Goal: Check status: Check status

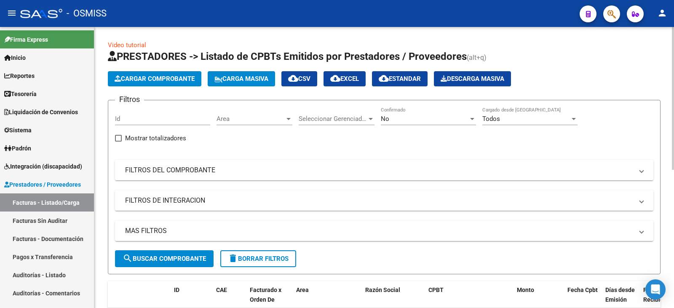
click at [407, 125] on div "No Confirmado" at bounding box center [428, 116] width 95 height 18
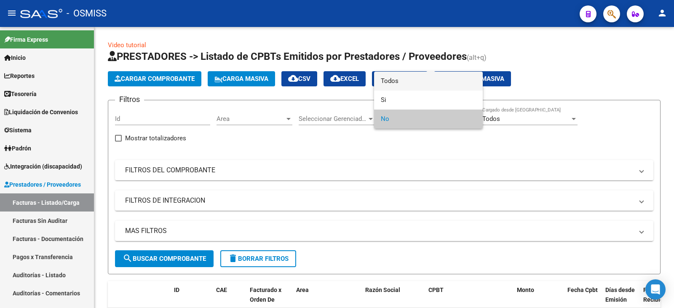
click at [400, 81] on span "Todos" at bounding box center [428, 81] width 95 height 19
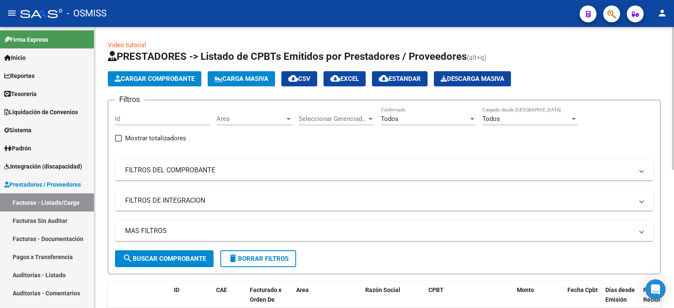
click at [336, 175] on mat-expansion-panel-header "FILTROS DEL COMPROBANTE" at bounding box center [384, 170] width 539 height 20
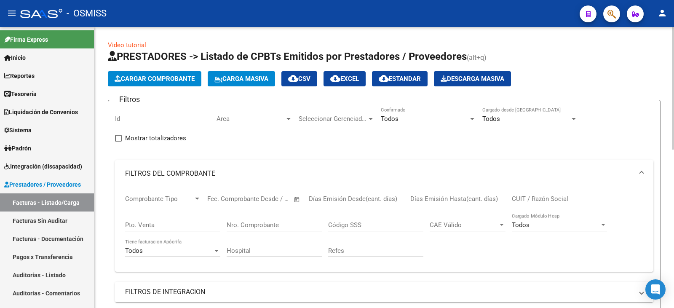
click at [541, 195] on input "CUIT / Razón Social" at bounding box center [559, 199] width 95 height 8
paste input "CHIMENTO MARIA NOEL"
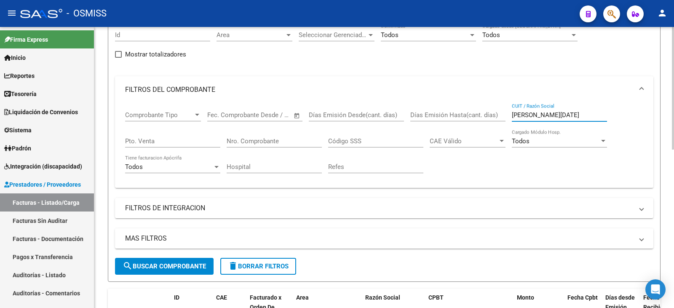
scroll to position [84, 0]
type input "CHIMENTO MARIA NOEL"
click at [177, 266] on span "search Buscar Comprobante" at bounding box center [164, 266] width 83 height 8
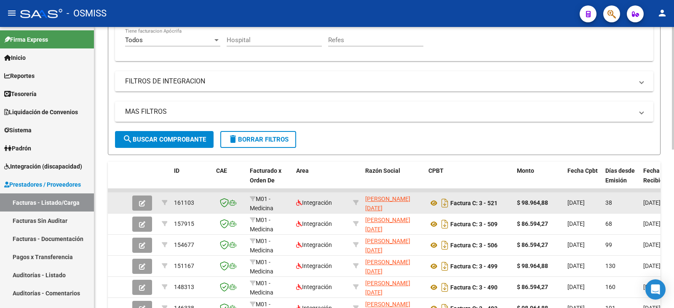
scroll to position [253, 0]
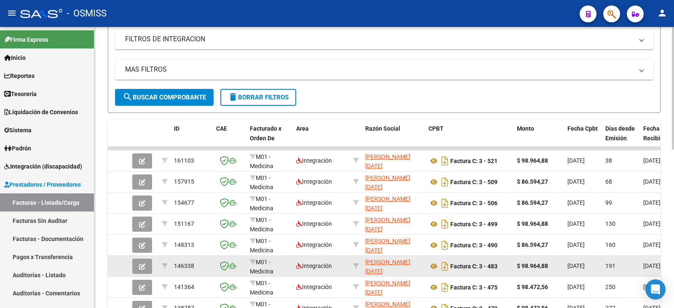
click at [141, 268] on icon "button" at bounding box center [142, 266] width 6 height 6
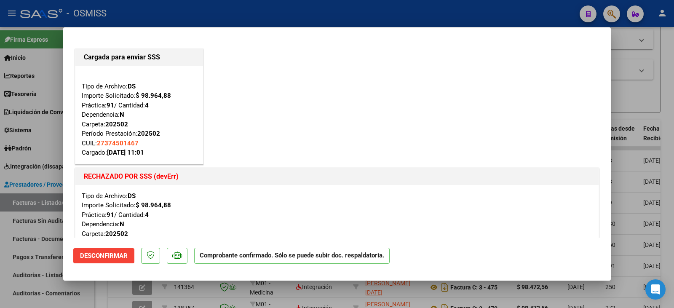
click at [647, 99] on div at bounding box center [337, 154] width 674 height 308
type input "$ 0,00"
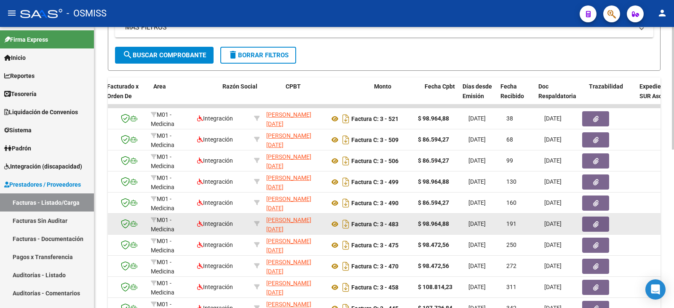
scroll to position [0, 165]
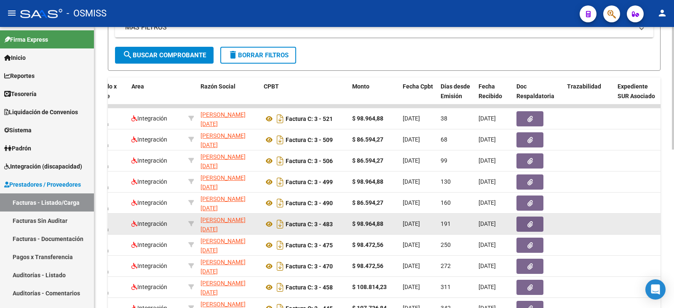
drag, startPoint x: 634, startPoint y: 222, endPoint x: 486, endPoint y: 226, distance: 148.0
click at [530, 226] on icon "button" at bounding box center [530, 224] width 5 height 6
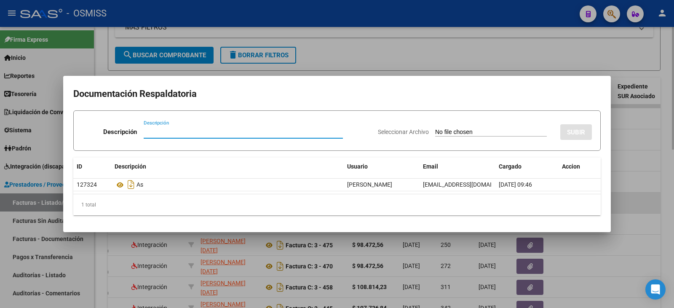
click at [640, 212] on div at bounding box center [337, 154] width 674 height 308
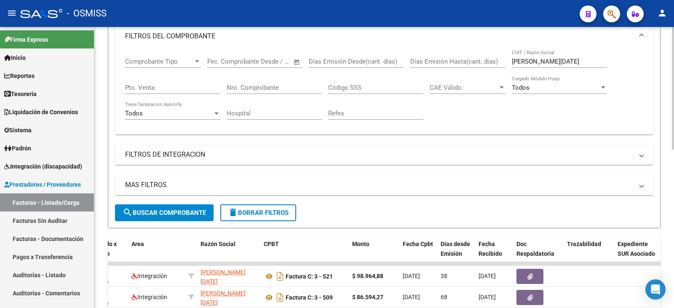
scroll to position [126, 0]
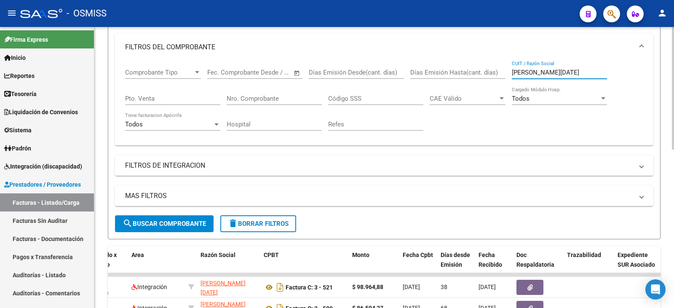
drag, startPoint x: 585, startPoint y: 72, endPoint x: 492, endPoint y: 74, distance: 92.8
click at [492, 74] on div "Comprobante Tipo Comprobante Tipo Fecha inicio – Fecha fin Fec. Comprobante Des…" at bounding box center [384, 100] width 518 height 78
paste input "AMPILONGO LUCIA SOLEDAD"
click at [165, 223] on span "search Buscar Comprobante" at bounding box center [164, 224] width 83 height 8
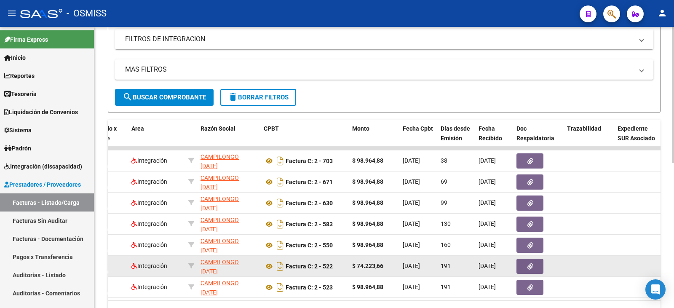
click at [532, 265] on icon "button" at bounding box center [530, 266] width 5 height 6
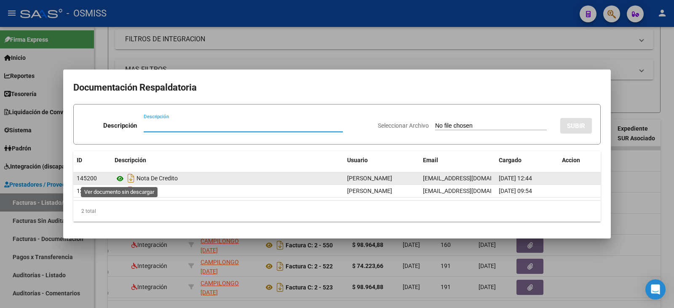
click at [117, 179] on icon at bounding box center [120, 179] width 11 height 10
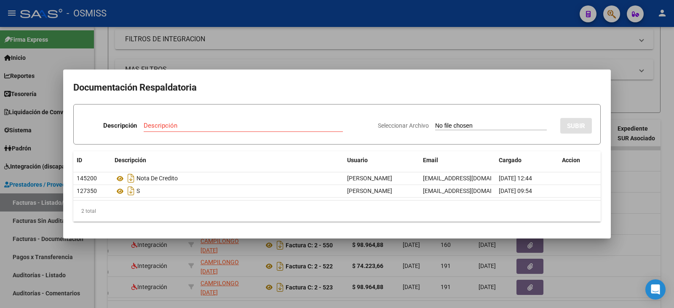
click at [380, 37] on div at bounding box center [337, 154] width 674 height 308
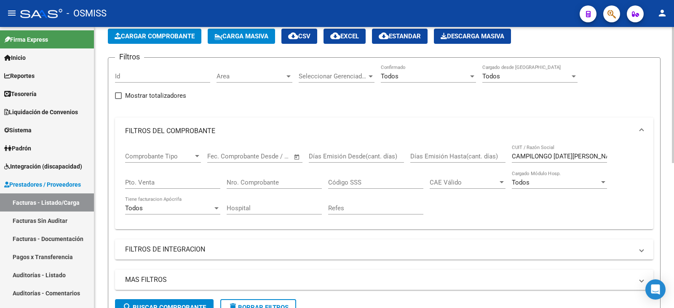
scroll to position [42, 0]
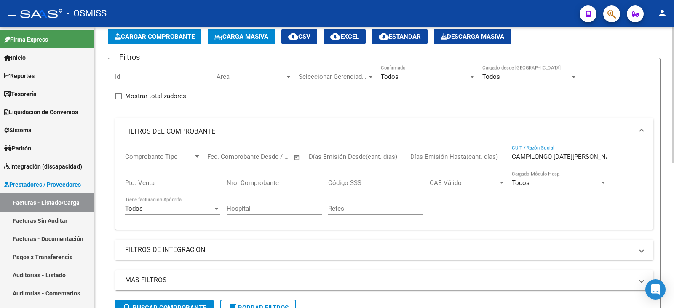
drag, startPoint x: 603, startPoint y: 154, endPoint x: 467, endPoint y: 169, distance: 136.9
click at [467, 169] on div "Comprobante Tipo Comprobante Tipo Fecha inicio – Fecha fin Fec. Comprobante Des…" at bounding box center [384, 184] width 518 height 78
paste input "ALVAREZ MARIA LAURA"
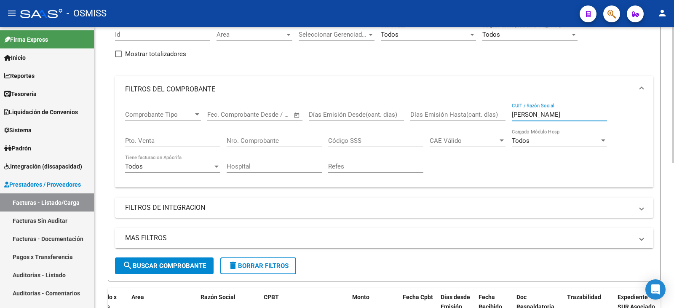
scroll to position [126, 0]
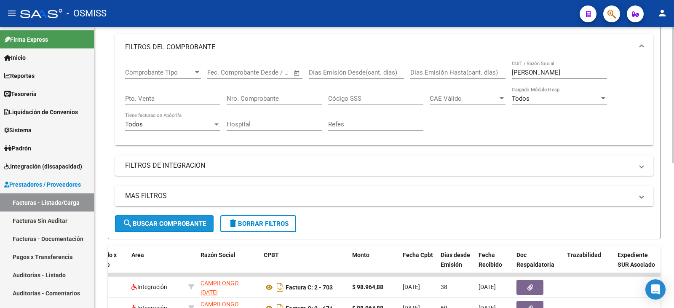
click at [153, 226] on span "search Buscar Comprobante" at bounding box center [164, 224] width 83 height 8
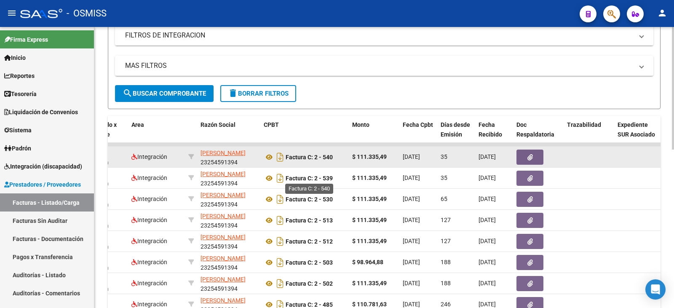
scroll to position [295, 0]
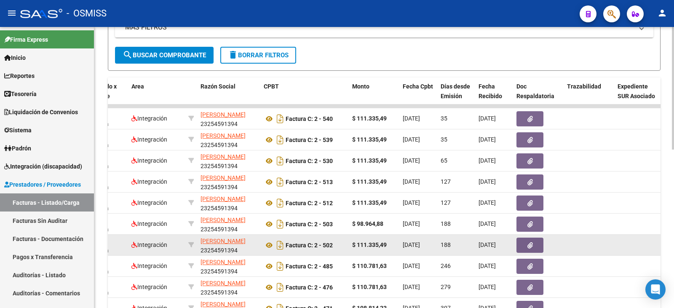
drag, startPoint x: 343, startPoint y: 244, endPoint x: 442, endPoint y: 239, distance: 99.6
click at [533, 242] on span "button" at bounding box center [530, 246] width 5 height 8
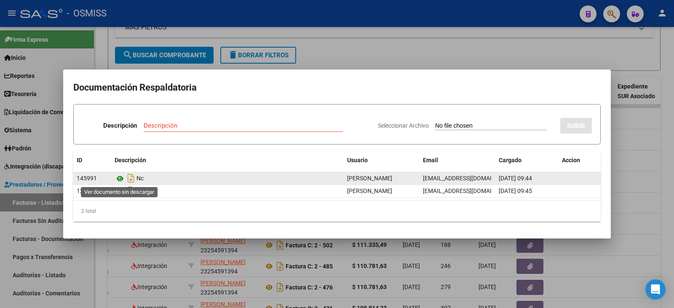
click at [119, 175] on icon at bounding box center [120, 179] width 11 height 10
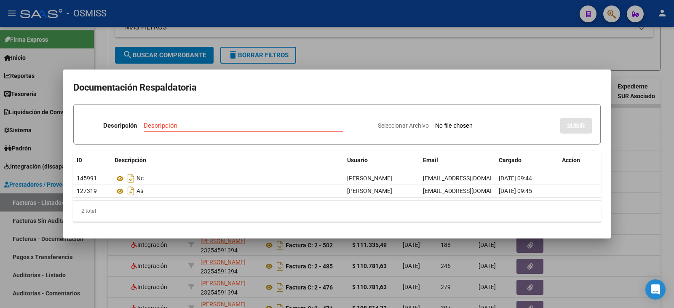
click at [298, 265] on div at bounding box center [337, 154] width 674 height 308
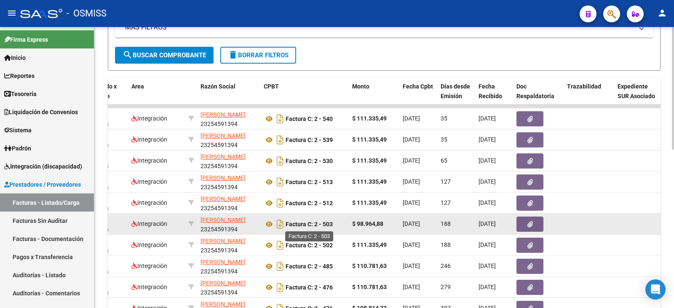
drag, startPoint x: 322, startPoint y: 223, endPoint x: 376, endPoint y: 221, distance: 54.0
click at [534, 224] on button "button" at bounding box center [530, 224] width 27 height 15
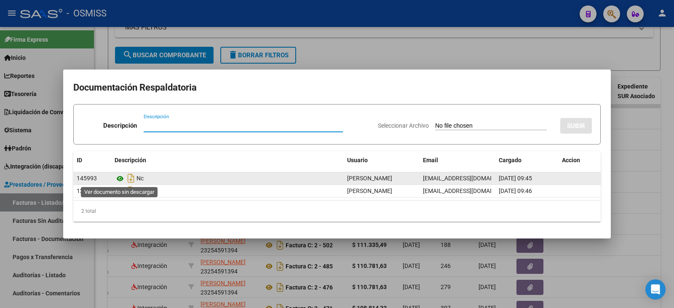
click at [118, 177] on icon at bounding box center [120, 179] width 11 height 10
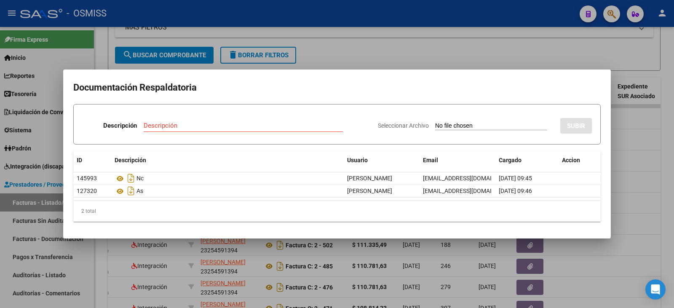
click at [311, 268] on div at bounding box center [337, 154] width 674 height 308
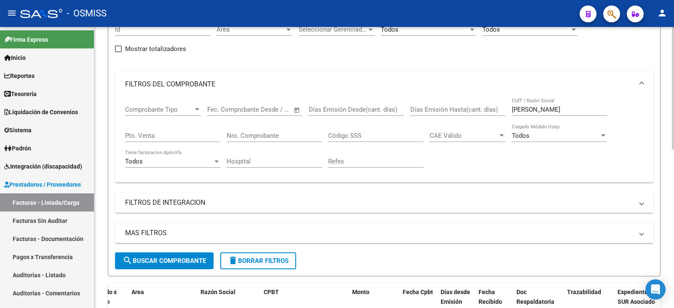
scroll to position [84, 0]
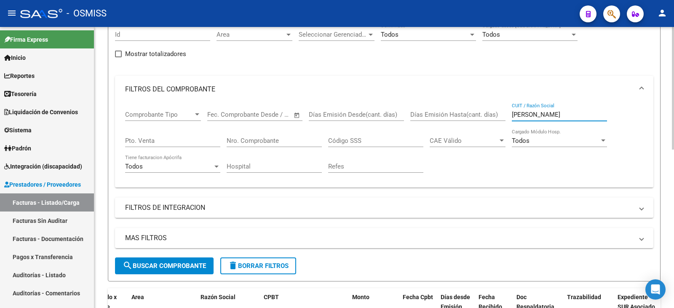
drag, startPoint x: 583, startPoint y: 112, endPoint x: 424, endPoint y: 113, distance: 159.3
click at [424, 113] on div "Comprobante Tipo Comprobante Tipo Fecha inicio – Fecha fin Fec. Comprobante Des…" at bounding box center [384, 142] width 518 height 78
paste input "[PERSON_NAME]"
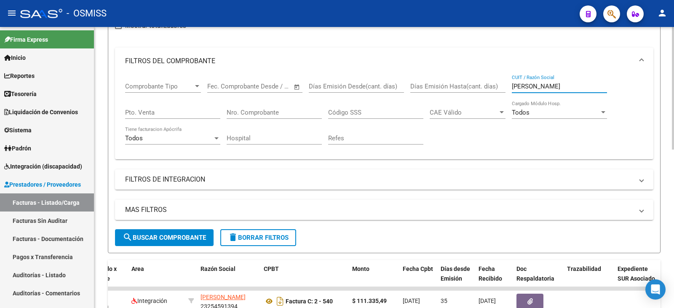
scroll to position [126, 0]
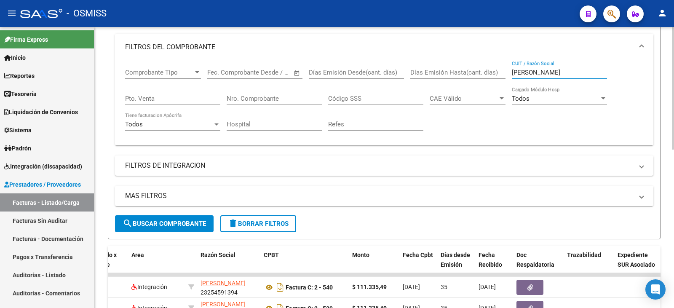
type input "[PERSON_NAME]"
click at [186, 223] on span "search Buscar Comprobante" at bounding box center [164, 224] width 83 height 8
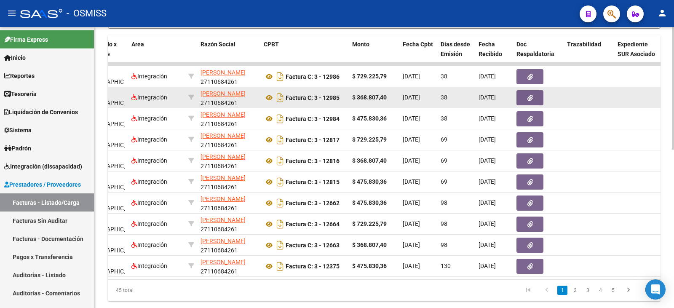
scroll to position [363, 0]
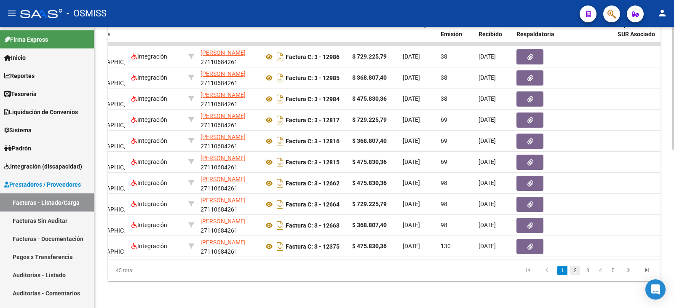
click at [570, 271] on link "2" at bounding box center [575, 270] width 10 height 9
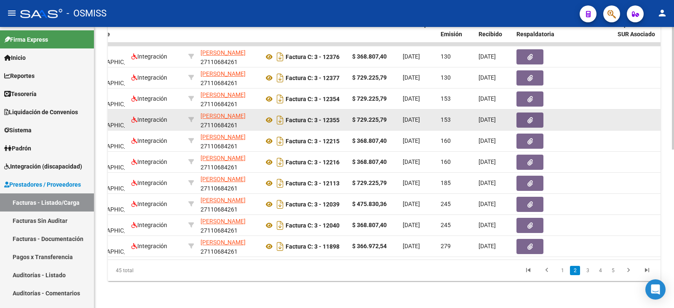
drag, startPoint x: 348, startPoint y: 108, endPoint x: 494, endPoint y: 109, distance: 146.3
click at [529, 113] on button "button" at bounding box center [530, 120] width 27 height 15
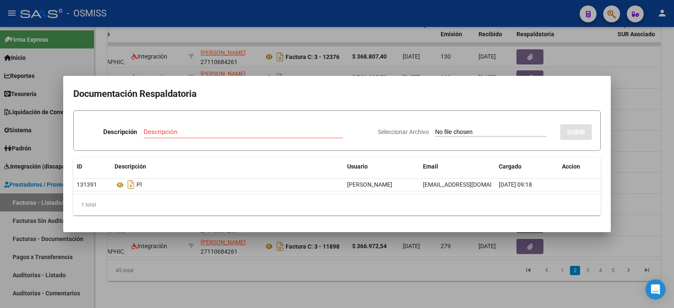
drag, startPoint x: 381, startPoint y: 263, endPoint x: 309, endPoint y: 260, distance: 71.7
click at [380, 263] on div at bounding box center [337, 154] width 674 height 308
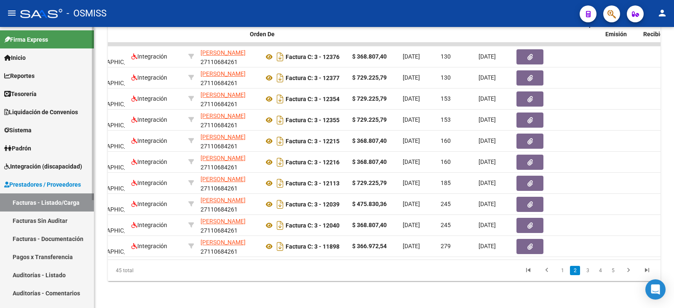
scroll to position [0, 0]
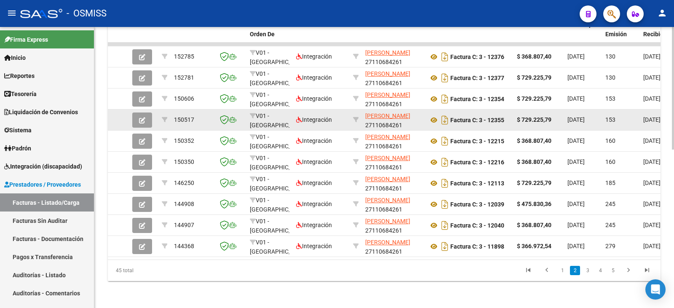
drag, startPoint x: 172, startPoint y: 112, endPoint x: 177, endPoint y: 113, distance: 4.9
click at [140, 117] on icon "button" at bounding box center [142, 120] width 6 height 6
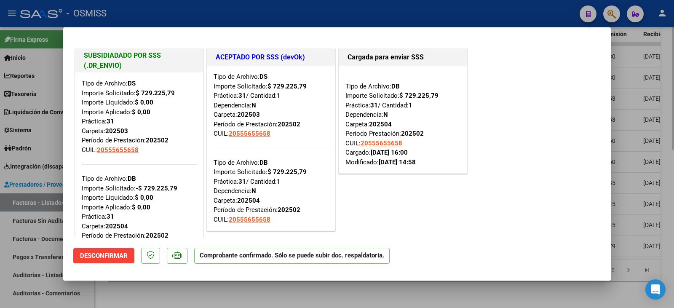
click at [323, 300] on div at bounding box center [337, 154] width 674 height 308
type input "$ 0,00"
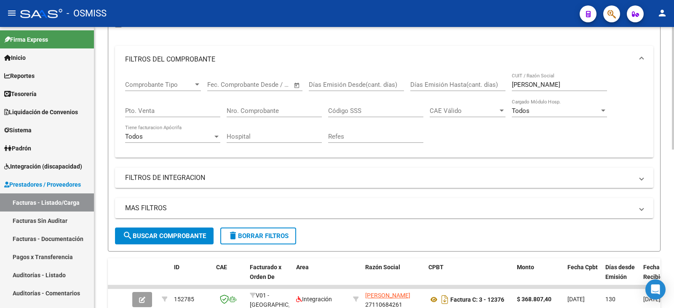
scroll to position [110, 0]
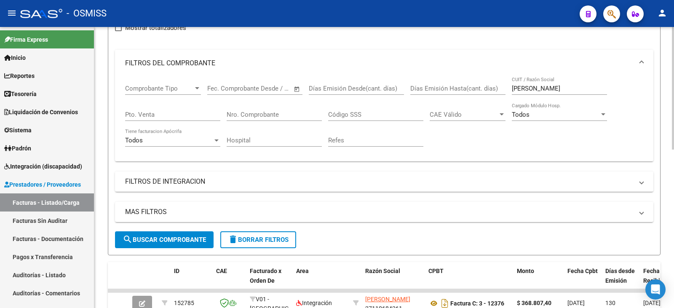
click at [235, 107] on div "Nro. Comprobante" at bounding box center [274, 112] width 95 height 18
click at [234, 114] on input "142355" at bounding box center [274, 115] width 95 height 8
type input "12355"
click at [180, 221] on mat-expansion-panel-header "MAS FILTROS" at bounding box center [384, 212] width 539 height 20
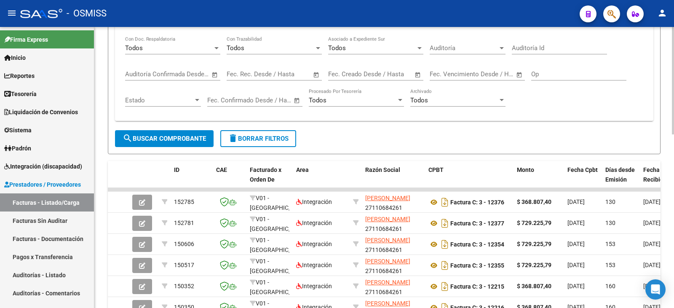
scroll to position [321, 0]
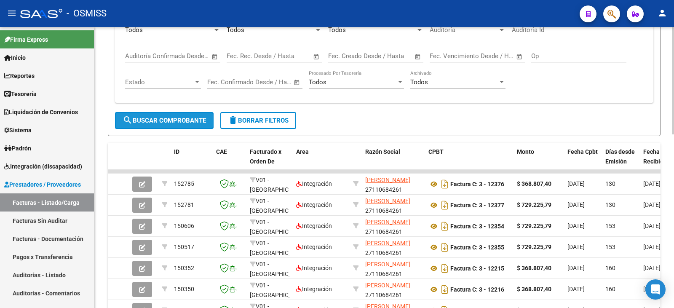
click at [165, 121] on span "search Buscar Comprobante" at bounding box center [164, 121] width 83 height 8
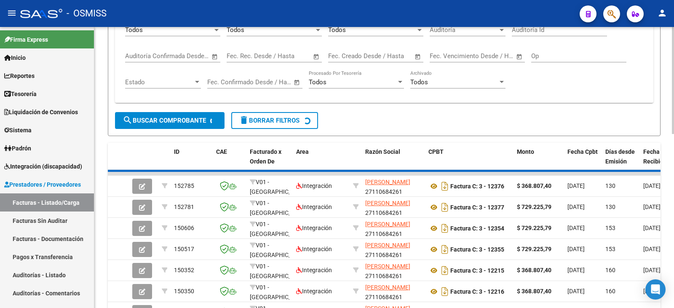
scroll to position [265, 0]
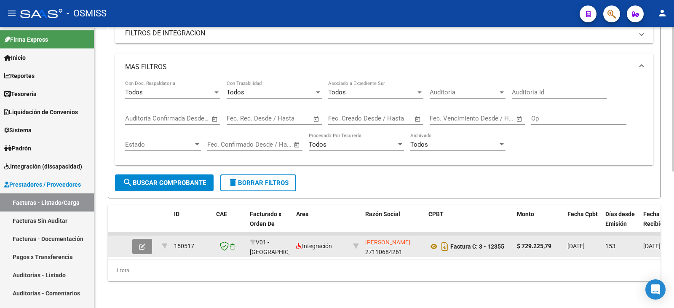
click at [133, 241] on button "button" at bounding box center [142, 246] width 20 height 15
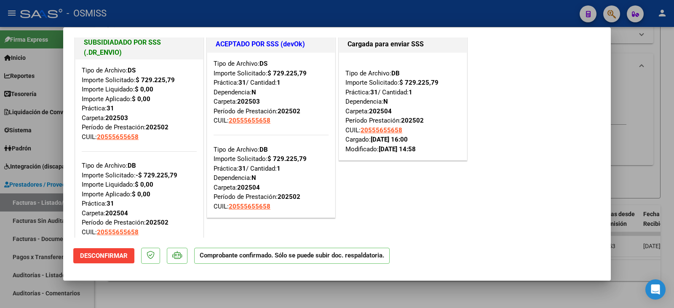
scroll to position [0, 0]
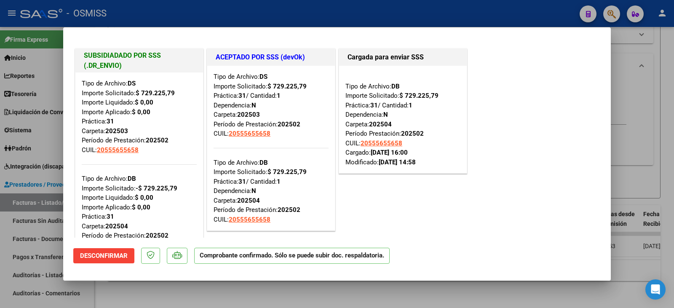
drag, startPoint x: 130, startPoint y: 223, endPoint x: 84, endPoint y: 223, distance: 45.9
click at [84, 223] on div "Tipo de Archivo: DB Importe Solicitado: -$ 729.225,79 Importe Liquidado: $ 0,00…" at bounding box center [139, 202] width 115 height 95
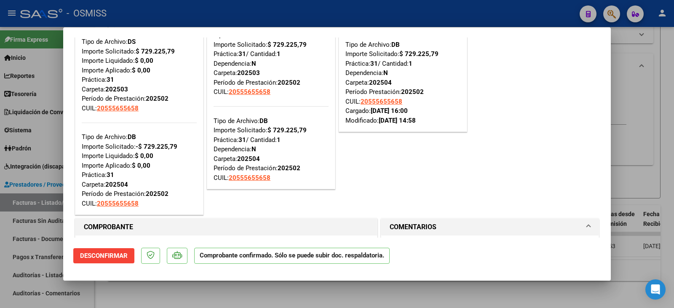
scroll to position [42, 0]
click at [134, 295] on div at bounding box center [337, 154] width 674 height 308
type input "$ 0,00"
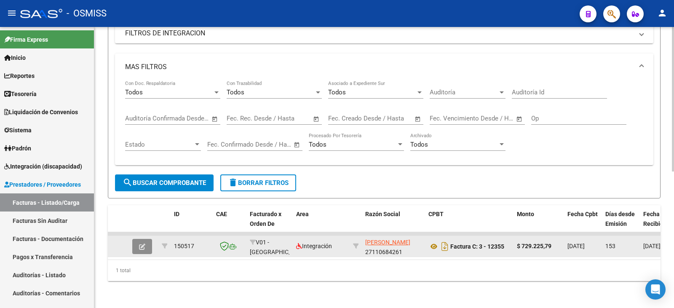
click at [139, 244] on icon "button" at bounding box center [142, 247] width 6 height 6
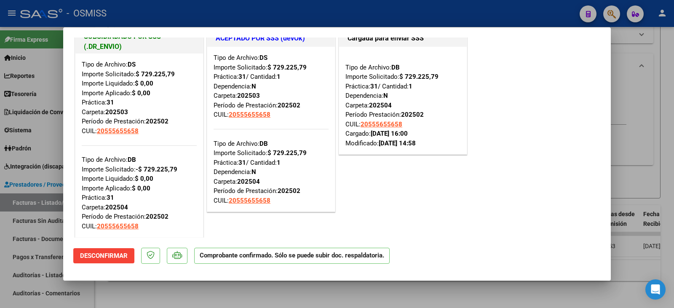
scroll to position [0, 0]
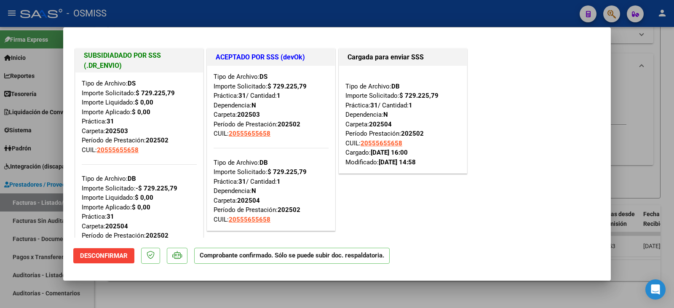
click at [650, 106] on div at bounding box center [337, 154] width 674 height 308
type input "$ 0,00"
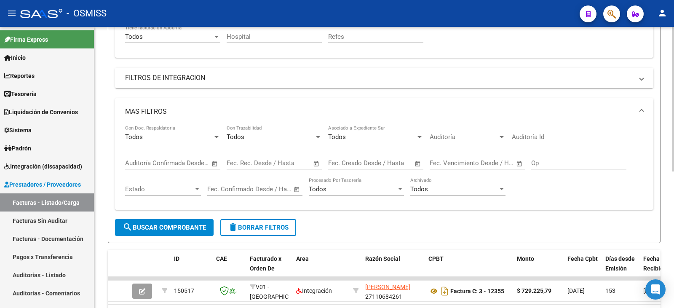
scroll to position [139, 0]
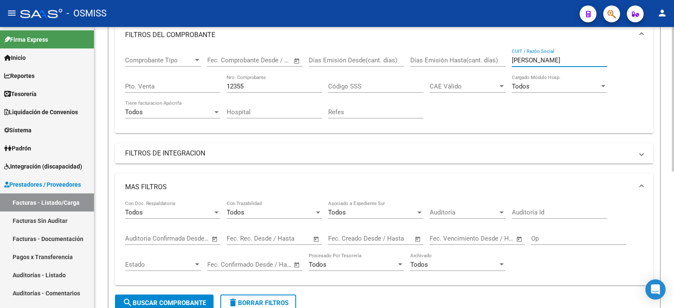
drag, startPoint x: 594, startPoint y: 59, endPoint x: 503, endPoint y: 60, distance: 91.1
click at [503, 60] on div "Comprobante Tipo Comprobante Tipo Fecha inicio – Fecha fin Fec. Comprobante Des…" at bounding box center [384, 87] width 518 height 78
click at [643, 185] on span at bounding box center [641, 187] width 3 height 9
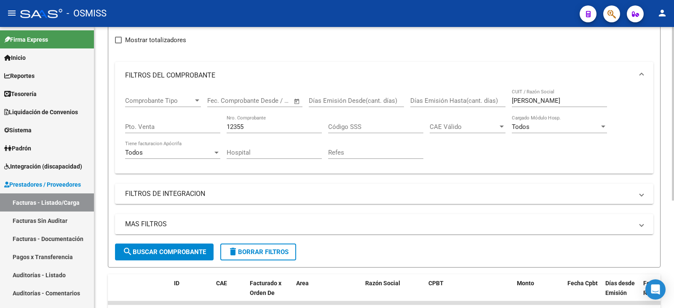
scroll to position [89, 0]
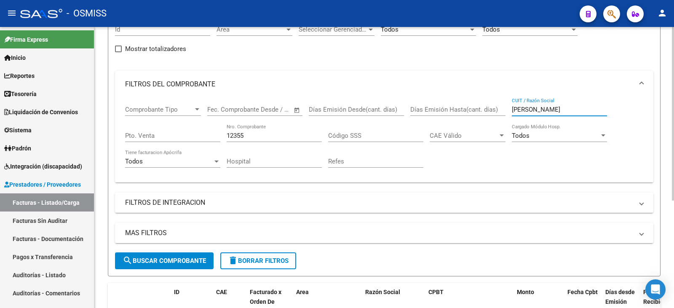
drag, startPoint x: 593, startPoint y: 107, endPoint x: 450, endPoint y: 107, distance: 143.3
click at [450, 107] on div "Comprobante Tipo Comprobante Tipo Fecha inicio – Fecha fin Fec. Comprobante Des…" at bounding box center [384, 137] width 518 height 78
paste input "ASOCIACION DE PADRES INSTITUTO EINNO"
type input "ASOCIACION DE PADRES INSTITUTO EINNO"
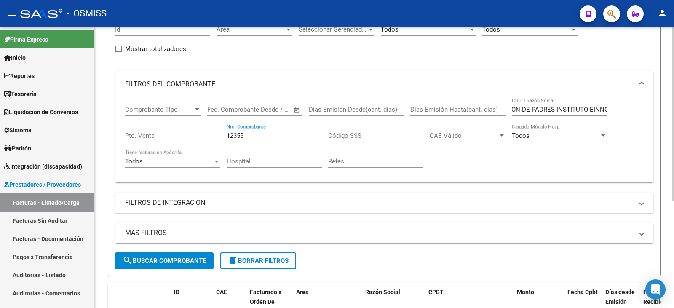
scroll to position [0, 0]
drag, startPoint x: 264, startPoint y: 133, endPoint x: 137, endPoint y: 140, distance: 127.1
click at [137, 140] on div "Comprobante Tipo Comprobante Tipo Fecha inicio – Fecha fin Fec. Comprobante Des…" at bounding box center [384, 137] width 518 height 78
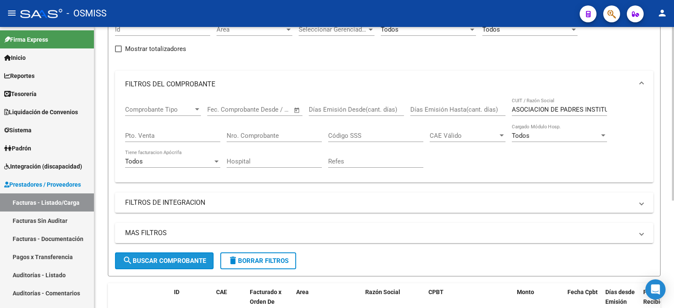
click at [191, 254] on button "search Buscar Comprobante" at bounding box center [164, 260] width 99 height 17
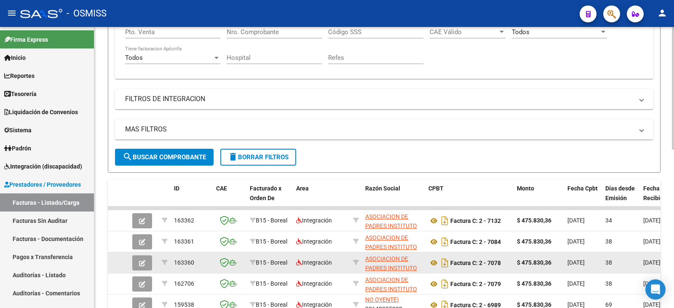
scroll to position [89, 0]
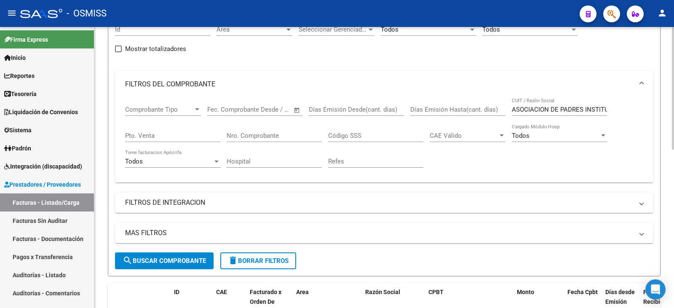
click at [264, 140] on div "Nro. Comprobante" at bounding box center [274, 133] width 95 height 18
click at [261, 131] on div "Nro. Comprobante" at bounding box center [274, 133] width 95 height 18
type input "6882"
click at [189, 264] on span "search Buscar Comprobante" at bounding box center [164, 261] width 83 height 8
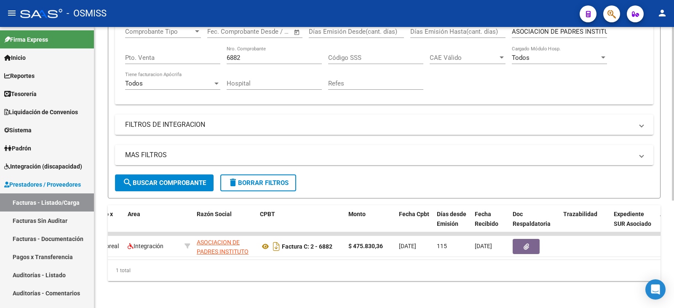
scroll to position [0, 155]
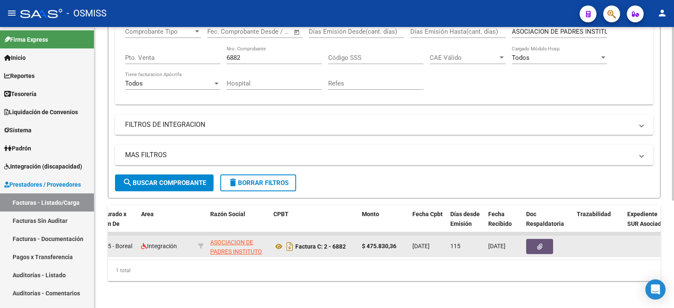
click at [549, 239] on button "button" at bounding box center [539, 246] width 27 height 15
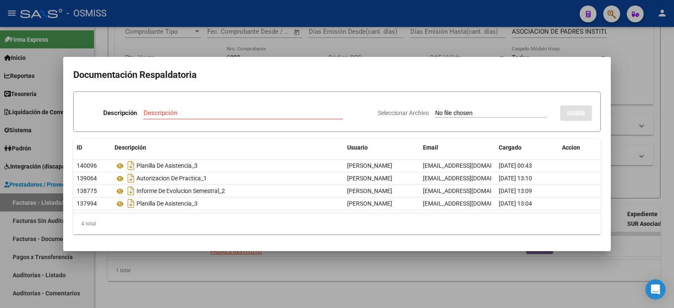
click at [317, 271] on div at bounding box center [337, 154] width 674 height 308
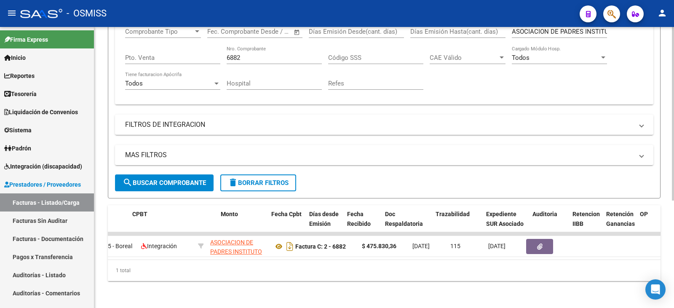
scroll to position [0, 349]
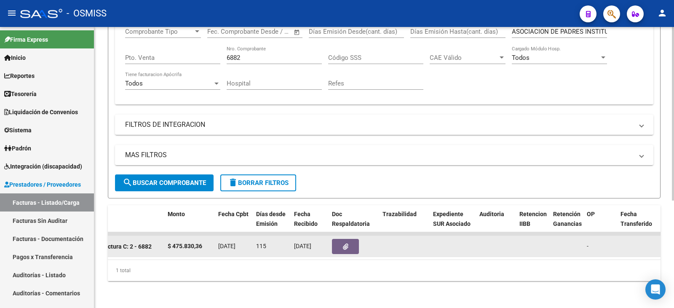
click at [337, 242] on button "button" at bounding box center [345, 246] width 27 height 15
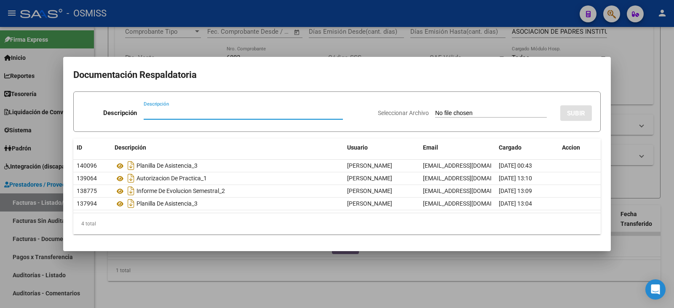
click at [309, 272] on div at bounding box center [337, 154] width 674 height 308
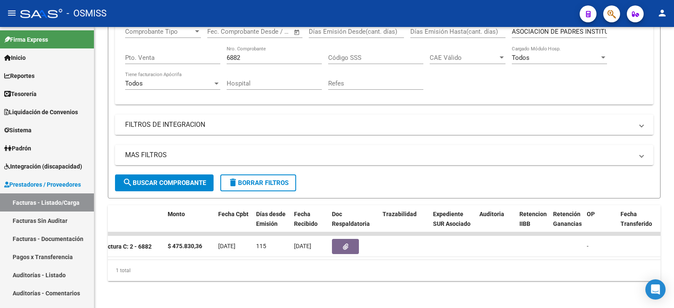
scroll to position [89, 0]
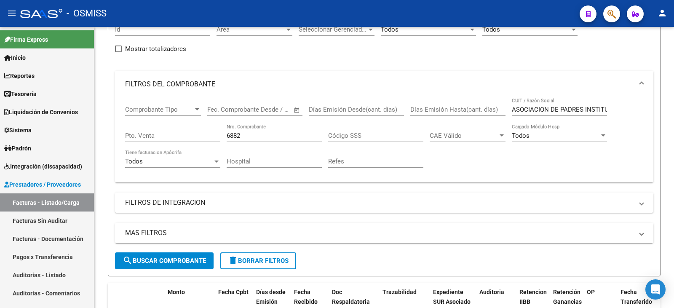
drag, startPoint x: 509, startPoint y: 109, endPoint x: 519, endPoint y: 112, distance: 11.1
click at [539, 110] on div "Comprobante Tipo Comprobante Tipo Fecha inicio – Fecha fin Fec. Comprobante Des…" at bounding box center [384, 137] width 518 height 78
click at [512, 110] on div "Comprobante Tipo Comprobante Tipo Fecha inicio – Fecha fin Fec. Comprobante Des…" at bounding box center [384, 137] width 518 height 78
drag, startPoint x: 513, startPoint y: 110, endPoint x: 652, endPoint y: 112, distance: 139.5
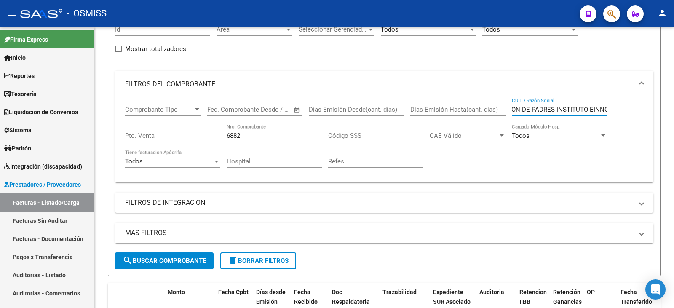
click at [652, 112] on div "Comprobante Tipo Comprobante Tipo Fecha inicio – Fecha fin Fec. Comprobante Des…" at bounding box center [384, 140] width 539 height 85
paste input "FIDEICOMISO CEFIR"
type input "FIDEICOMISO CEFIR"
click at [189, 256] on button "search Buscar Comprobante" at bounding box center [164, 260] width 99 height 17
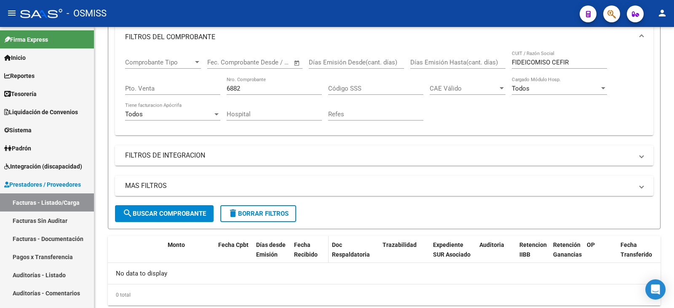
scroll to position [119, 0]
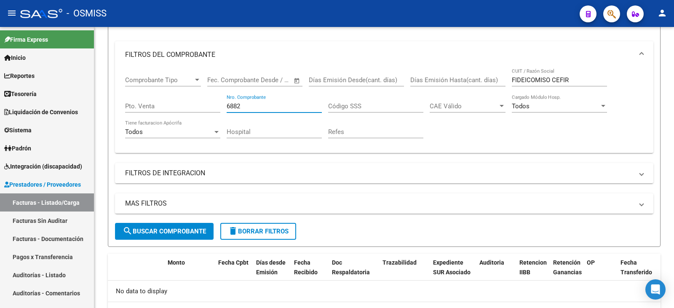
drag, startPoint x: 247, startPoint y: 98, endPoint x: 205, endPoint y: 99, distance: 41.3
click at [205, 99] on div "Comprobante Tipo Comprobante Tipo Fecha inicio – Fecha fin Fec. Comprobante Des…" at bounding box center [384, 107] width 518 height 78
click at [170, 228] on span "search Buscar Comprobante" at bounding box center [164, 232] width 83 height 8
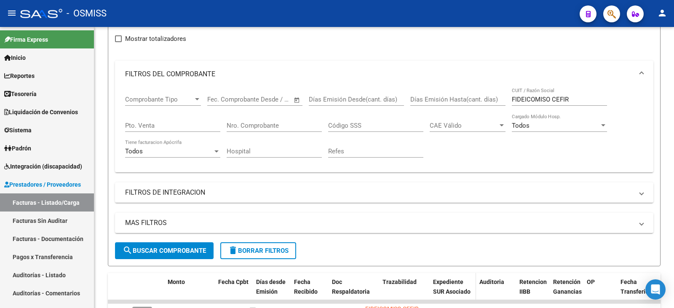
scroll to position [26, 0]
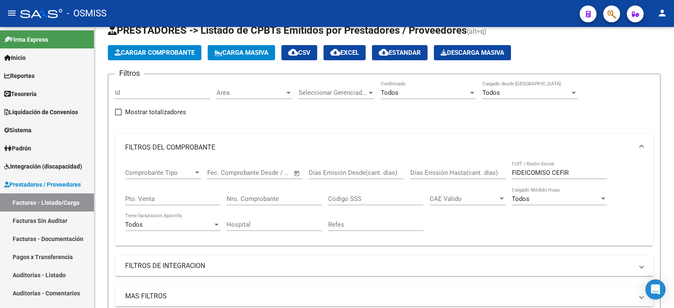
click at [263, 192] on div "Nro. Comprobante" at bounding box center [274, 196] width 95 height 18
click at [263, 198] on input "Nro. Comprobante" at bounding box center [274, 199] width 95 height 8
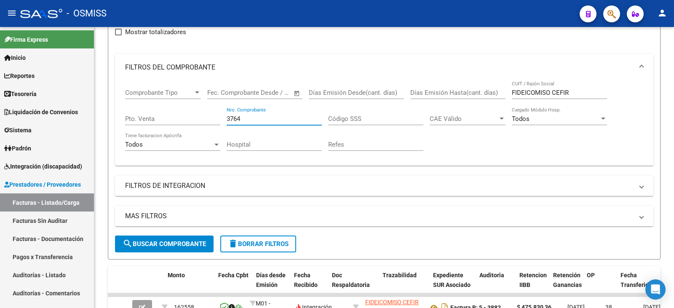
scroll to position [110, 0]
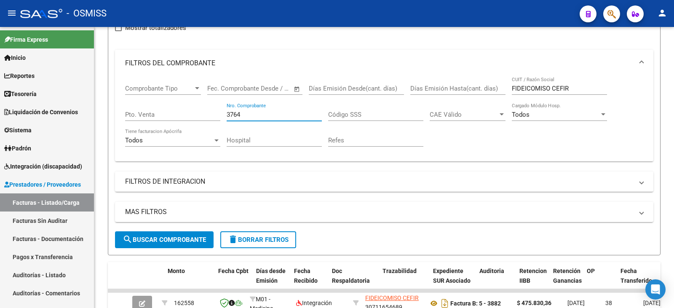
type input "3764"
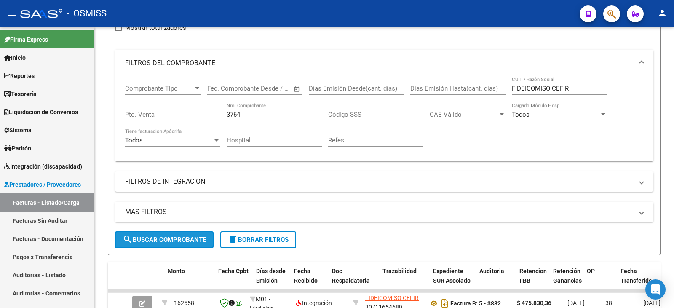
click at [187, 239] on span "search Buscar Comprobante" at bounding box center [164, 240] width 83 height 8
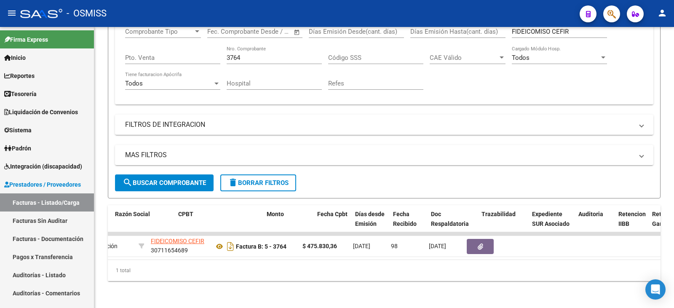
scroll to position [0, 337]
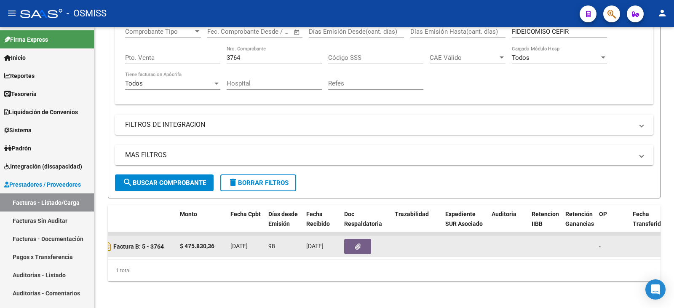
click at [354, 239] on button "button" at bounding box center [357, 246] width 27 height 15
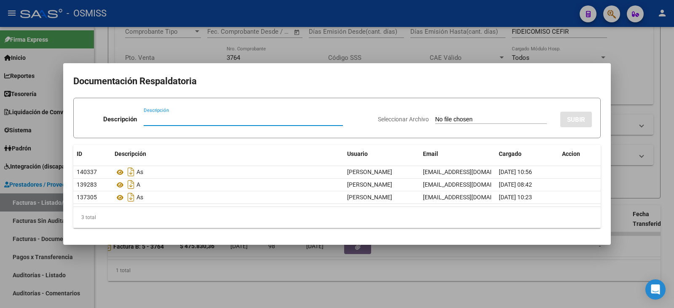
click at [343, 274] on div at bounding box center [337, 154] width 674 height 308
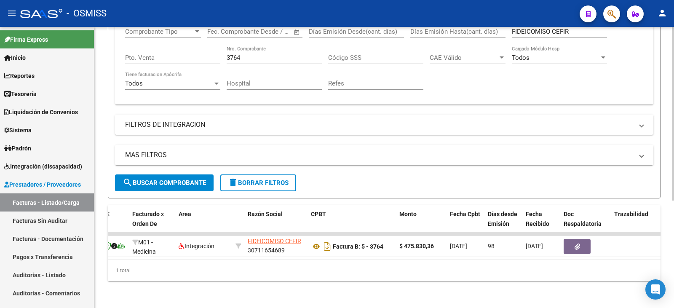
scroll to position [0, 0]
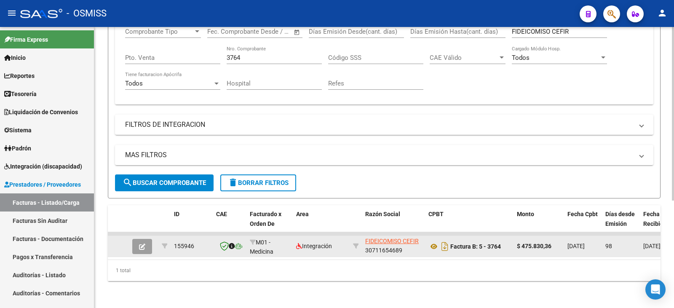
click at [143, 239] on button "button" at bounding box center [142, 246] width 20 height 15
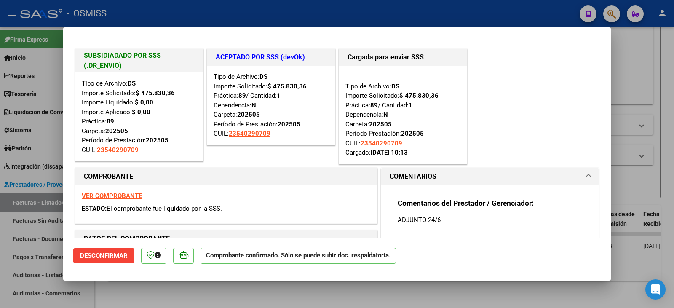
click at [320, 293] on div at bounding box center [337, 154] width 674 height 308
type input "$ 0,00"
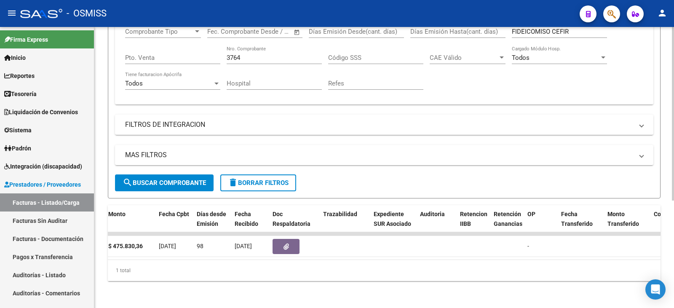
scroll to position [0, 450]
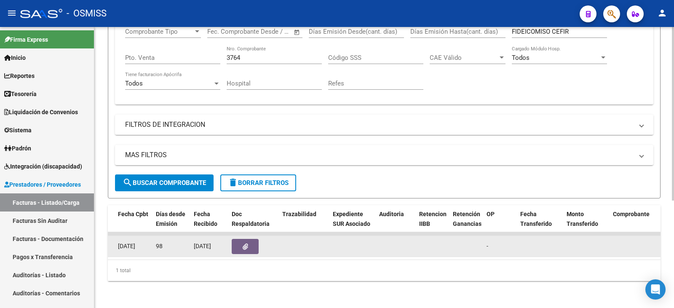
click at [238, 239] on button "button" at bounding box center [245, 246] width 27 height 15
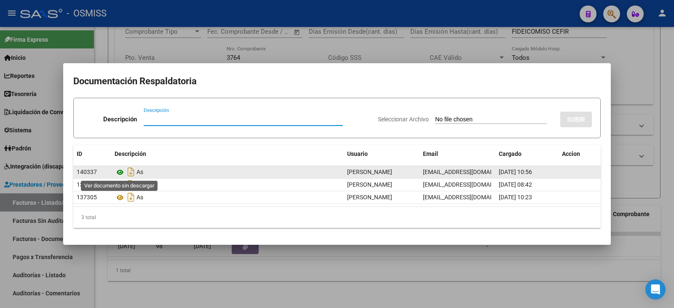
click at [121, 175] on icon at bounding box center [120, 172] width 11 height 10
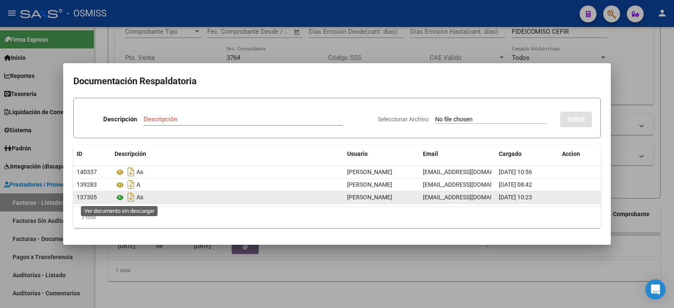
click at [122, 198] on icon at bounding box center [120, 198] width 11 height 10
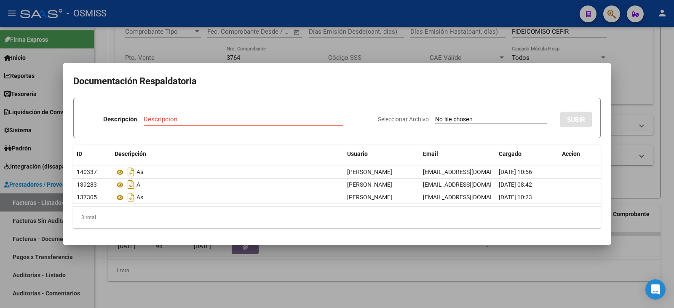
click at [342, 42] on div at bounding box center [337, 154] width 674 height 308
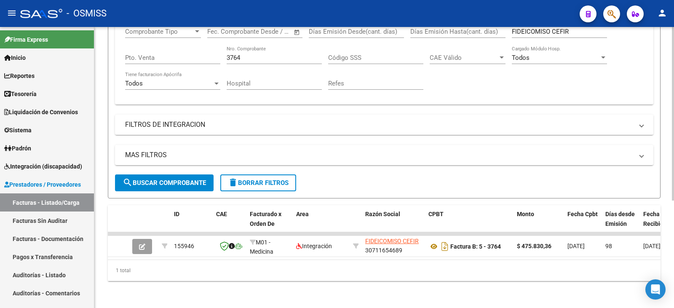
scroll to position [47, 0]
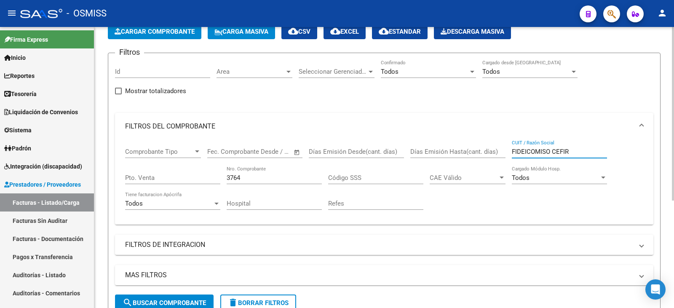
drag, startPoint x: 574, startPoint y: 149, endPoint x: 474, endPoint y: 152, distance: 99.9
click at [474, 152] on div "Comprobante Tipo Comprobante Tipo Fecha inicio – Fecha fin Fec. Comprobante Des…" at bounding box center [384, 179] width 518 height 78
paste input "GOLDBERG DAVID"
type input "GOLDBERG DAVID"
drag, startPoint x: 246, startPoint y: 176, endPoint x: 129, endPoint y: 180, distance: 116.4
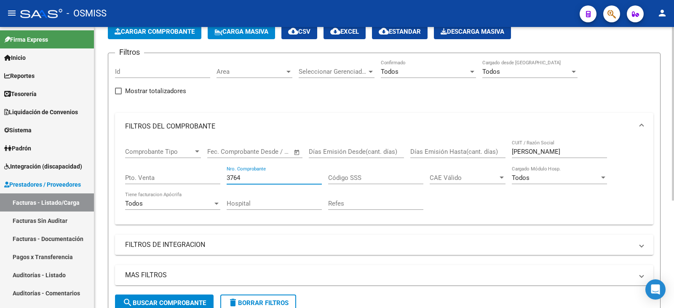
click at [129, 180] on div "Comprobante Tipo Comprobante Tipo Fecha inicio – Fecha fin Fec. Comprobante Des…" at bounding box center [384, 179] width 518 height 78
click at [158, 297] on button "search Buscar Comprobante" at bounding box center [164, 303] width 99 height 17
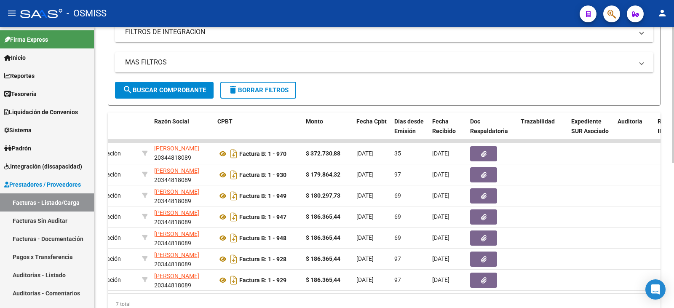
scroll to position [0, 215]
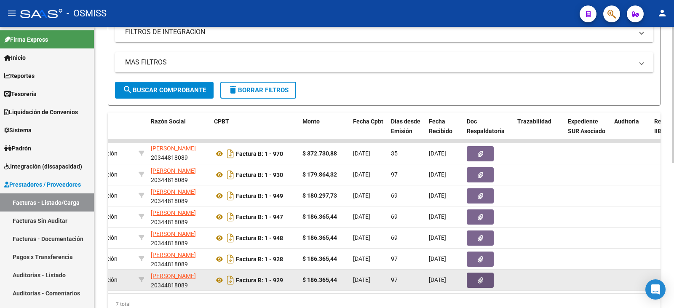
click at [475, 281] on button "button" at bounding box center [480, 280] width 27 height 15
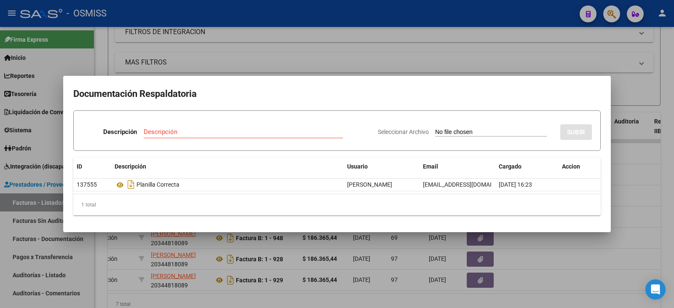
click at [320, 280] on div at bounding box center [337, 154] width 674 height 308
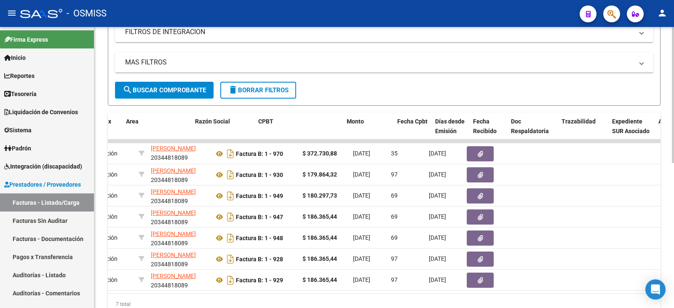
scroll to position [0, 0]
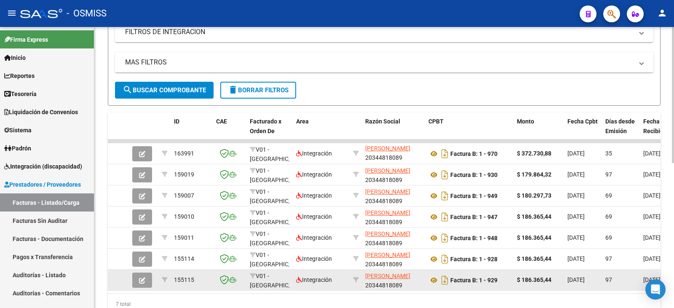
click at [131, 284] on datatable-body-cell at bounding box center [144, 280] width 30 height 21
click at [143, 282] on icon "button" at bounding box center [142, 280] width 6 height 6
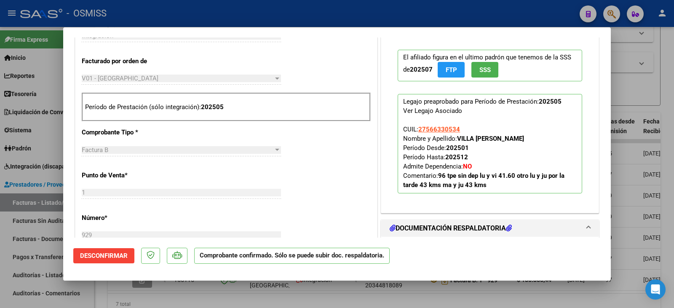
scroll to position [422, 0]
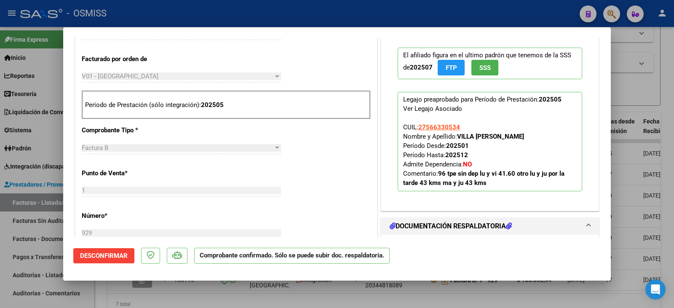
click at [626, 189] on div at bounding box center [337, 154] width 674 height 308
type input "$ 0,00"
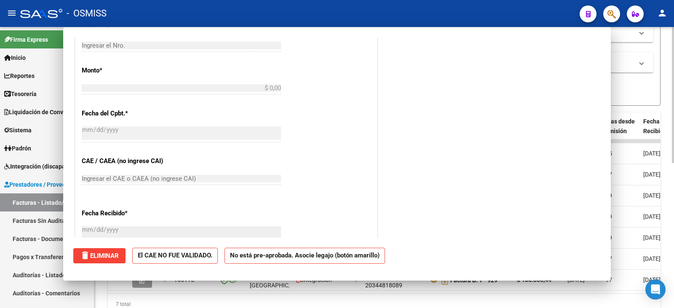
scroll to position [0, 0]
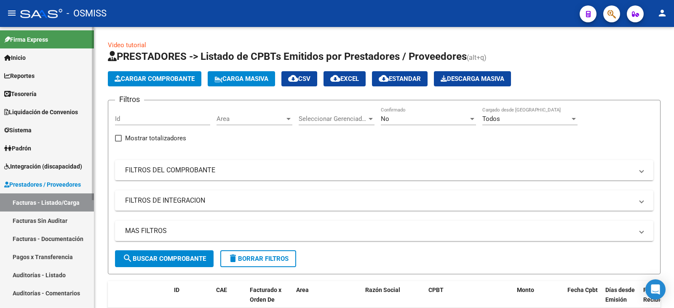
click at [32, 162] on span "Integración (discapacidad)" at bounding box center [43, 166] width 78 height 9
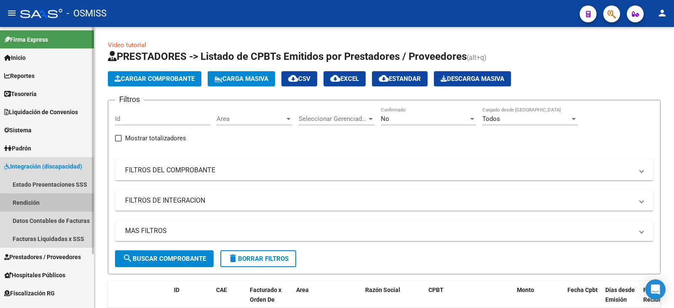
click at [29, 202] on link "Rendición" at bounding box center [47, 202] width 94 height 18
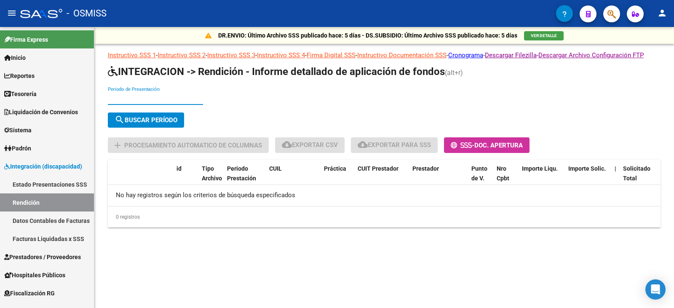
click at [156, 102] on input "Periodo de Presentación" at bounding box center [155, 98] width 95 height 8
type input "202504"
click at [160, 124] on span "search Buscar Período" at bounding box center [146, 120] width 63 height 8
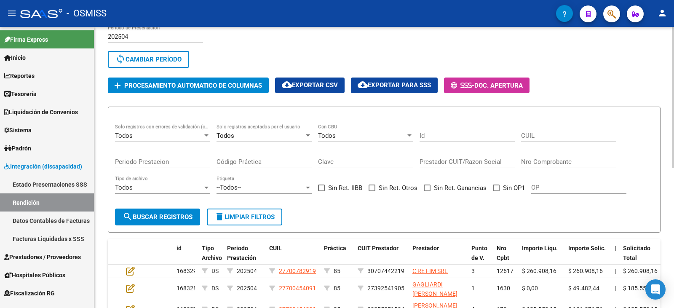
scroll to position [78, 0]
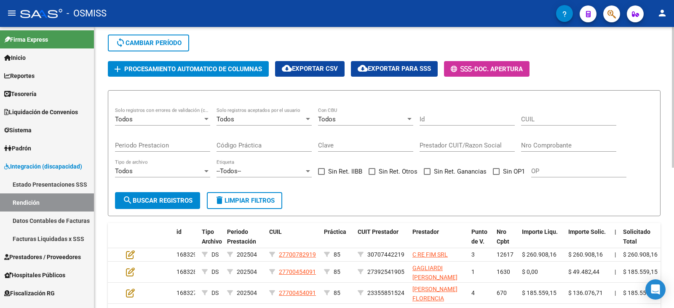
click at [451, 149] on input "Prestador CUIT/Razon Social" at bounding box center [467, 146] width 95 height 8
paste input "[PERSON_NAME]"
type input "[PERSON_NAME]"
click at [155, 204] on span "search Buscar registros" at bounding box center [158, 201] width 70 height 8
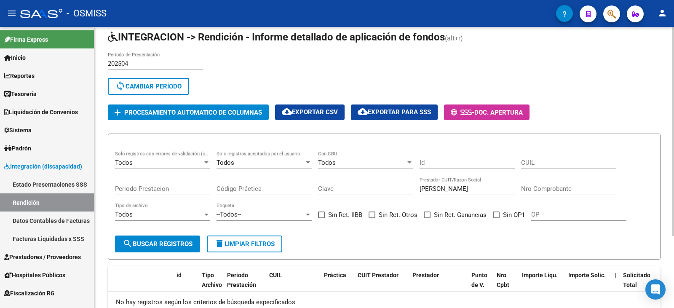
scroll to position [84, 0]
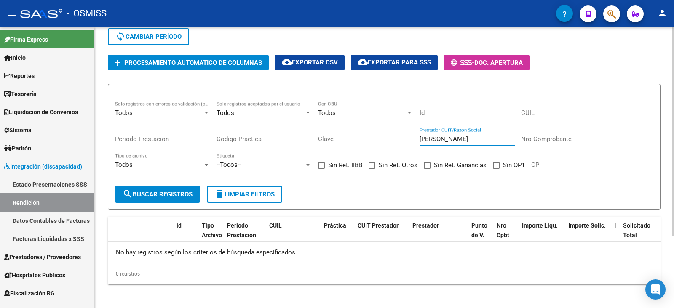
drag, startPoint x: 497, startPoint y: 147, endPoint x: 325, endPoint y: 161, distance: 172.5
click at [325, 161] on div "Todos Solo registros con errores de validación (control 623 instructivo de rend…" at bounding box center [384, 140] width 539 height 78
click at [155, 198] on span "search Buscar registros" at bounding box center [158, 195] width 70 height 8
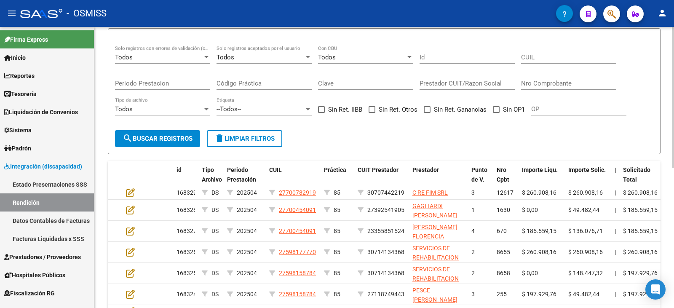
scroll to position [126, 0]
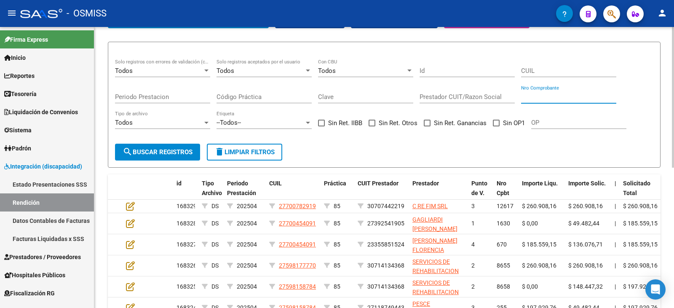
click at [545, 101] on input "Nro Comprobante" at bounding box center [568, 97] width 95 height 8
type input "12355"
click at [178, 161] on button "search Buscar registros" at bounding box center [157, 152] width 85 height 17
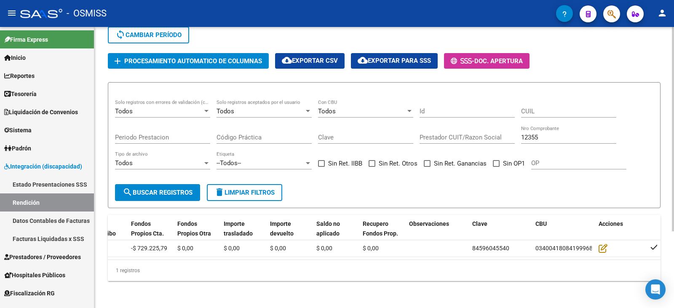
scroll to position [0, 0]
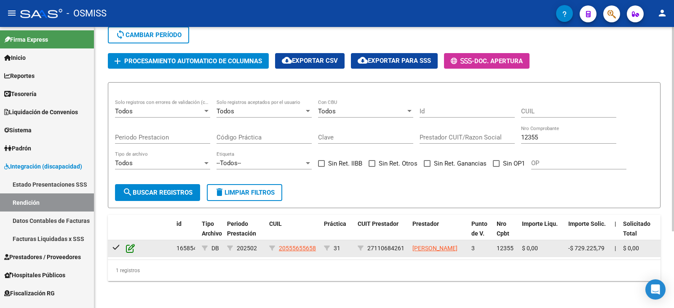
click at [131, 244] on icon at bounding box center [130, 248] width 9 height 9
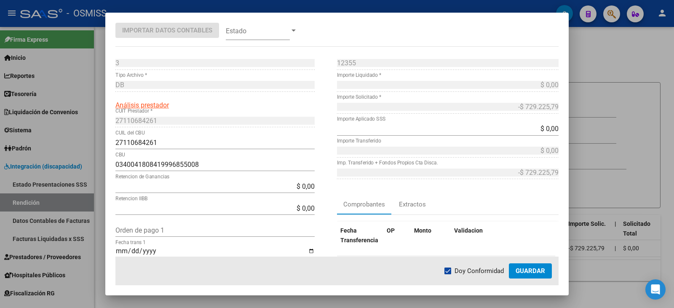
click at [633, 105] on div at bounding box center [337, 154] width 674 height 308
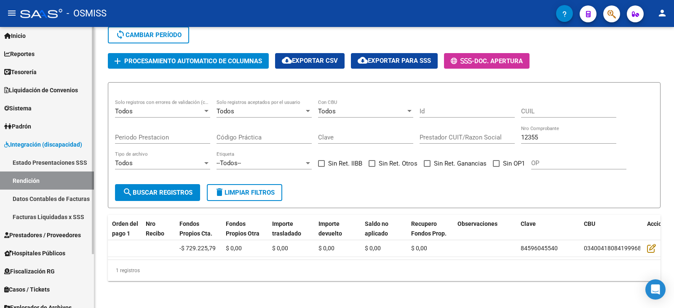
scroll to position [67, 0]
